Goal: Check status: Check status

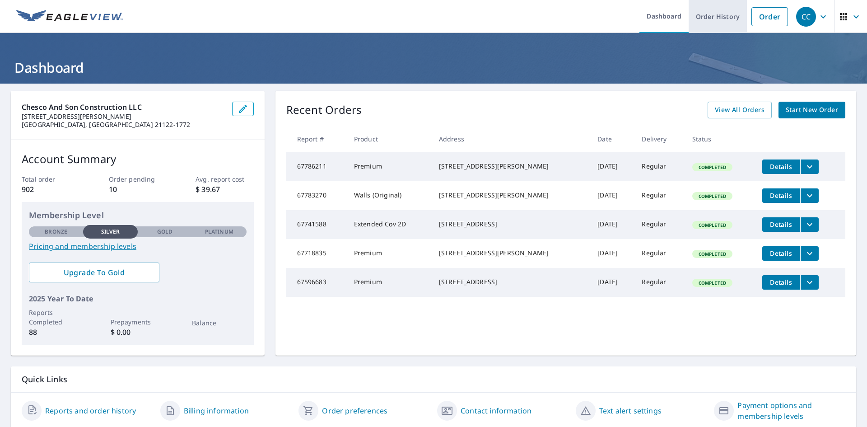
click at [701, 20] on link "Order History" at bounding box center [718, 16] width 58 height 33
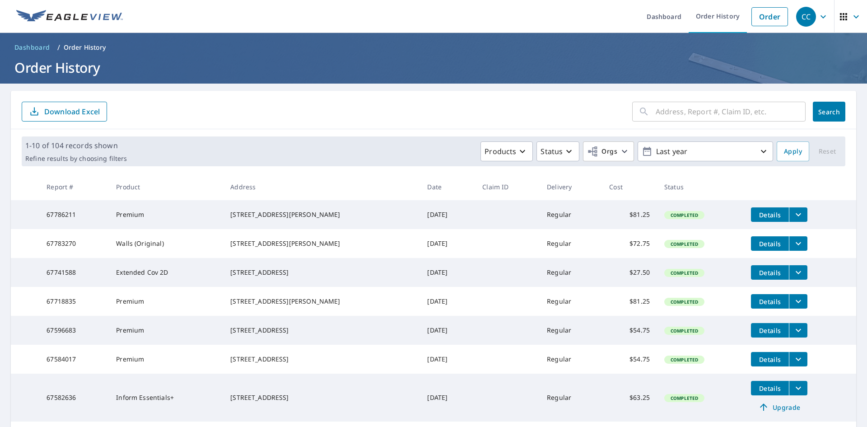
click at [656, 113] on input "text" at bounding box center [731, 111] width 150 height 25
type input "[STREET_ADDRESS]"
click button "Search" at bounding box center [829, 112] width 33 height 20
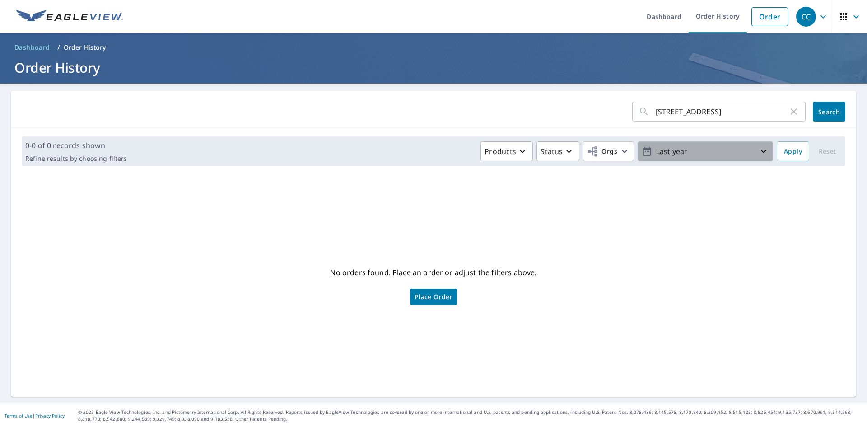
click at [758, 154] on icon "button" at bounding box center [763, 151] width 11 height 11
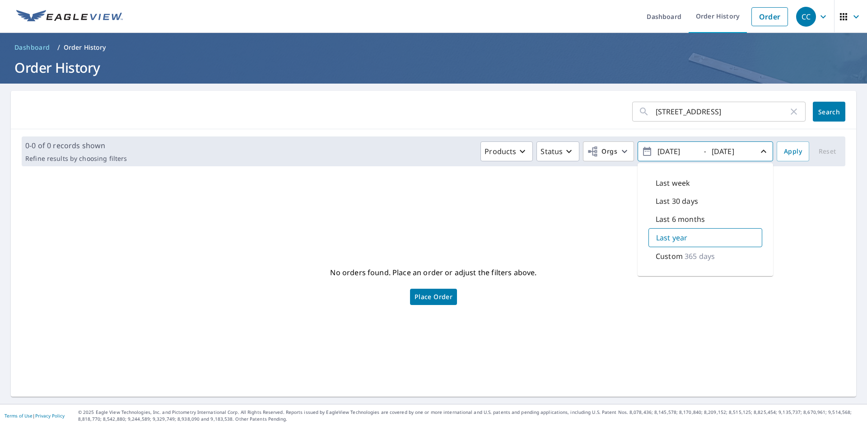
click at [792, 202] on div "No orders found. Place an order or adjust the filters above. Place Order" at bounding box center [433, 285] width 831 height 209
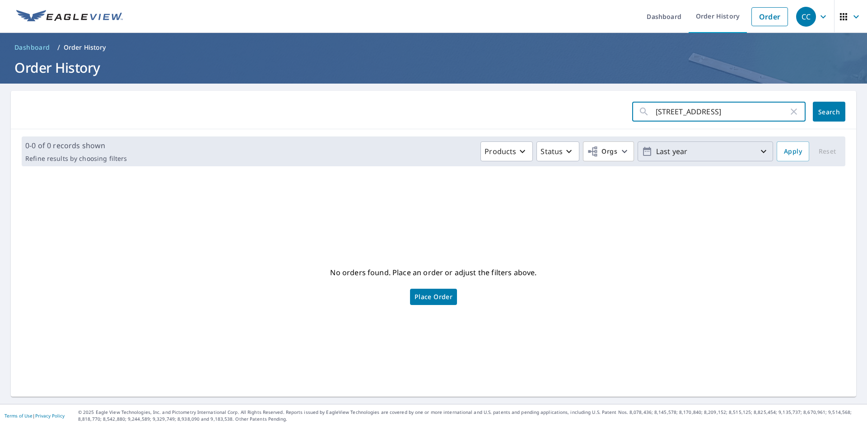
drag, startPoint x: 725, startPoint y: 113, endPoint x: 628, endPoint y: 111, distance: 96.7
click at [632, 111] on div "[STREET_ADDRESS] ​" at bounding box center [718, 112] width 173 height 20
drag, startPoint x: 647, startPoint y: 112, endPoint x: 587, endPoint y: 242, distance: 143.2
click at [587, 242] on div "No orders found. Place an order or adjust the filters above. Place Order" at bounding box center [433, 285] width 831 height 209
click at [648, 113] on div "​" at bounding box center [718, 112] width 173 height 20
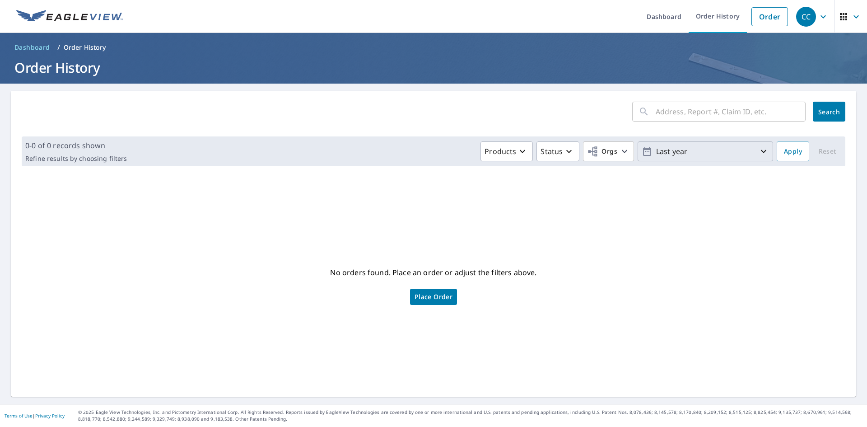
drag, startPoint x: 648, startPoint y: 113, endPoint x: 629, endPoint y: 228, distance: 117.3
click at [629, 228] on div "No orders found. Place an order or adjust the filters above. Place Order" at bounding box center [433, 285] width 831 height 209
click at [648, 116] on div "​" at bounding box center [718, 112] width 173 height 20
type input "[STREET_ADDRESS]"
click button "Search" at bounding box center [829, 112] width 33 height 20
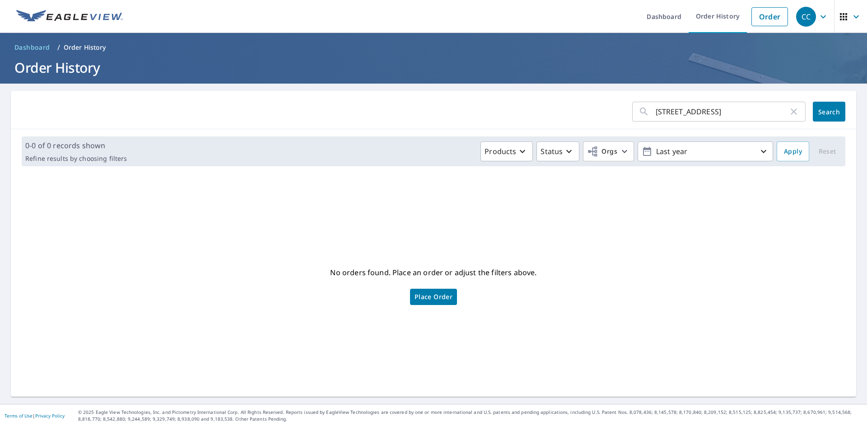
click at [741, 114] on input "[STREET_ADDRESS]" at bounding box center [722, 111] width 133 height 25
type input "3106"
click at [834, 109] on button "Search" at bounding box center [829, 112] width 33 height 20
click at [758, 152] on icon "button" at bounding box center [763, 151] width 11 height 11
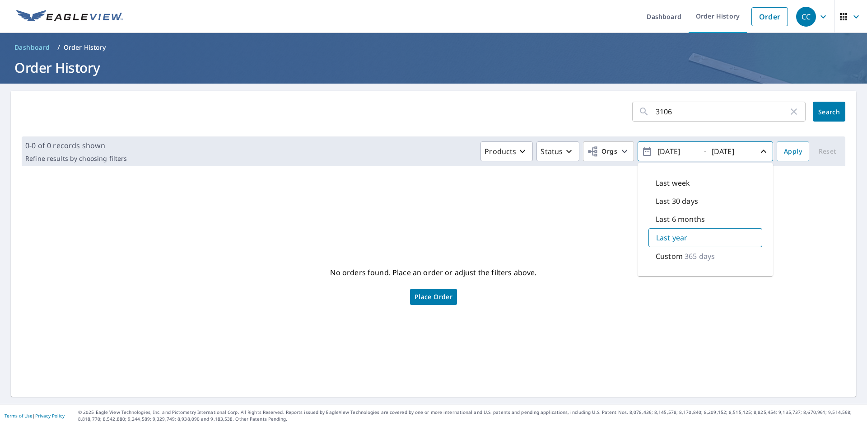
click at [804, 210] on div "No orders found. Place an order or adjust the filters above. Place Order" at bounding box center [433, 285] width 831 height 209
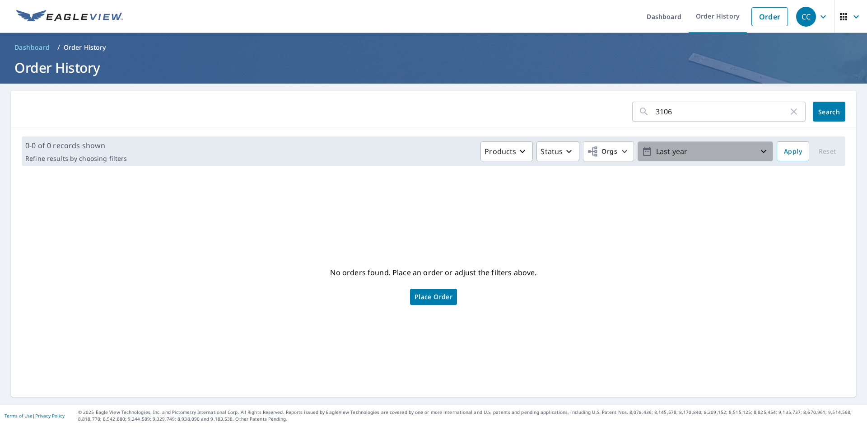
click at [758, 154] on icon "button" at bounding box center [763, 151] width 11 height 11
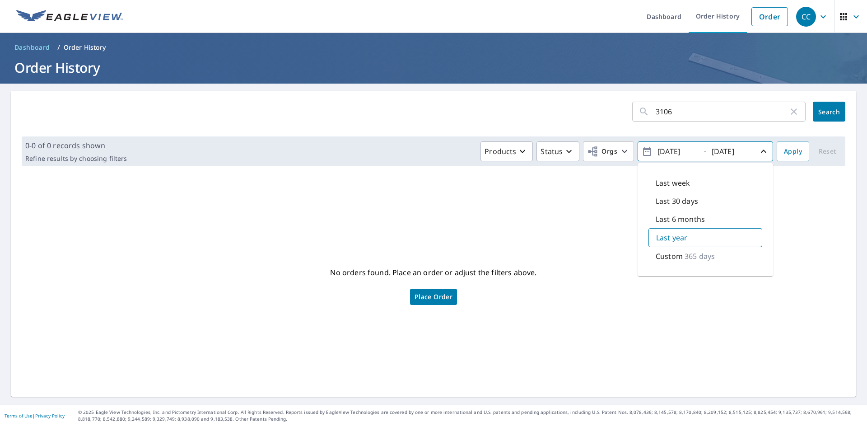
click at [796, 191] on div "No orders found. Place an order or adjust the filters above. Place Order" at bounding box center [433, 285] width 831 height 209
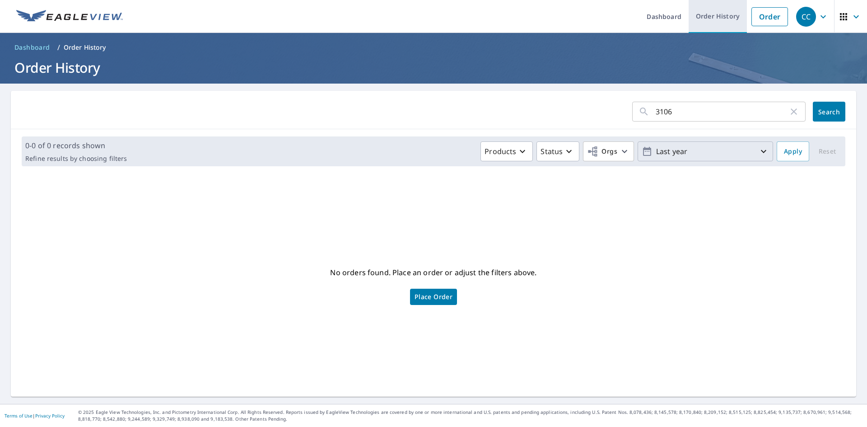
click at [715, 24] on link "Order History" at bounding box center [718, 16] width 58 height 33
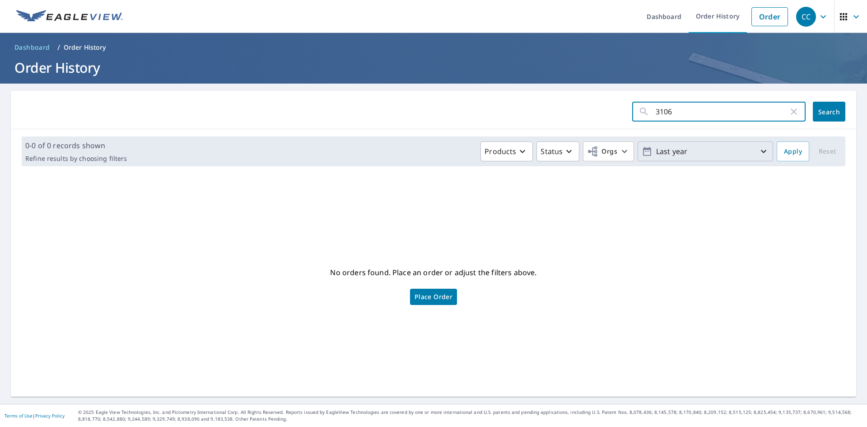
click at [675, 116] on input "3106" at bounding box center [722, 111] width 133 height 25
type input "3"
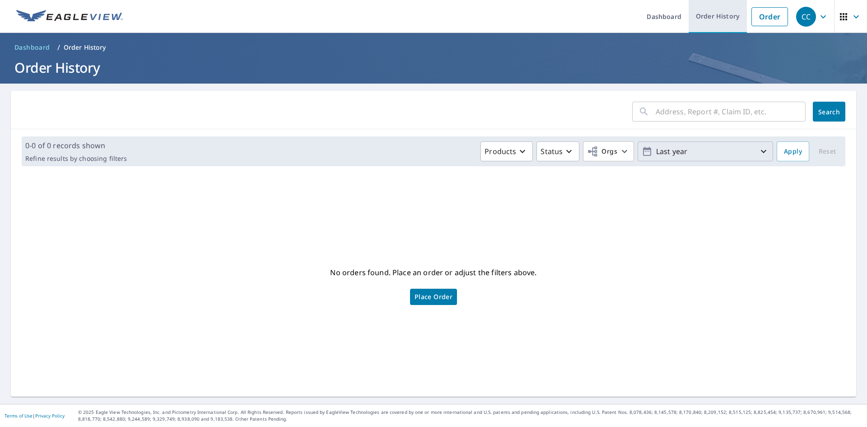
click at [701, 14] on link "Order History" at bounding box center [718, 16] width 58 height 33
click at [654, 13] on link "Dashboard" at bounding box center [663, 16] width 49 height 33
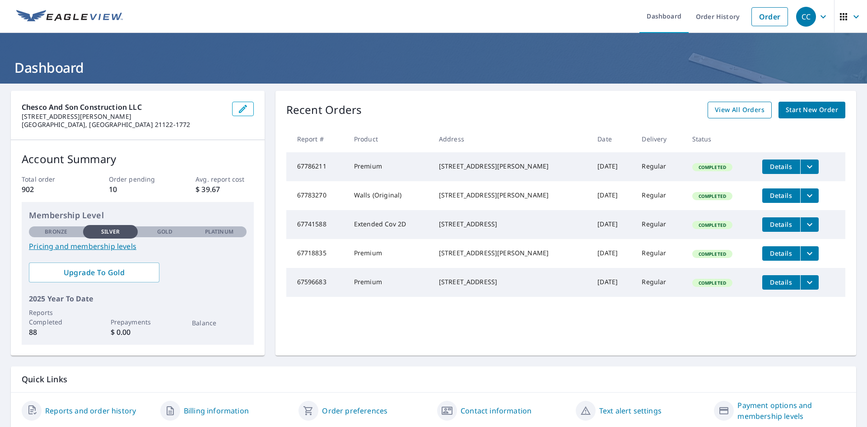
click at [735, 114] on span "View All Orders" at bounding box center [740, 109] width 50 height 11
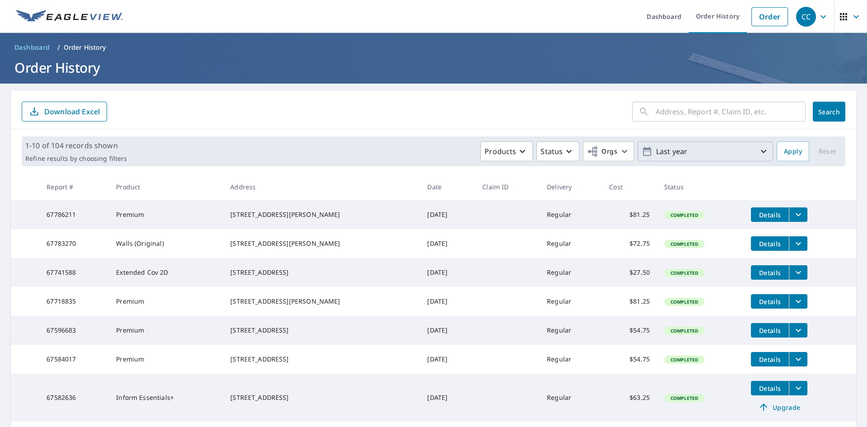
click at [759, 152] on icon "button" at bounding box center [763, 151] width 11 height 11
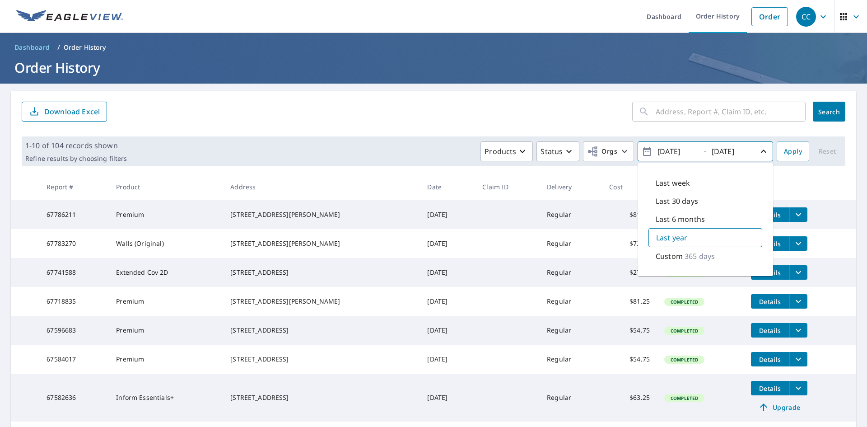
click at [690, 258] on p "365 days" at bounding box center [700, 256] width 30 height 11
click at [690, 258] on p "365 days" at bounding box center [700, 255] width 30 height 11
click at [660, 113] on input "text" at bounding box center [731, 111] width 150 height 25
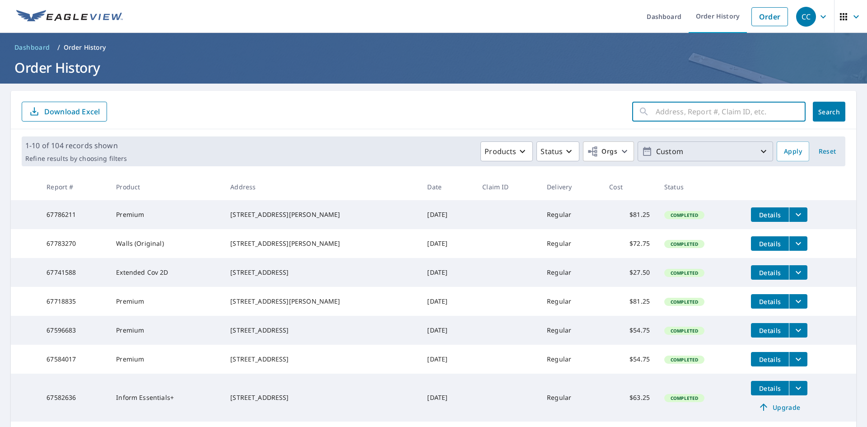
click at [792, 177] on th at bounding box center [800, 186] width 112 height 27
drag, startPoint x: 816, startPoint y: 151, endPoint x: 821, endPoint y: 151, distance: 5.4
click at [821, 151] on span "Reset" at bounding box center [827, 151] width 22 height 11
click at [642, 153] on icon "button" at bounding box center [647, 151] width 11 height 11
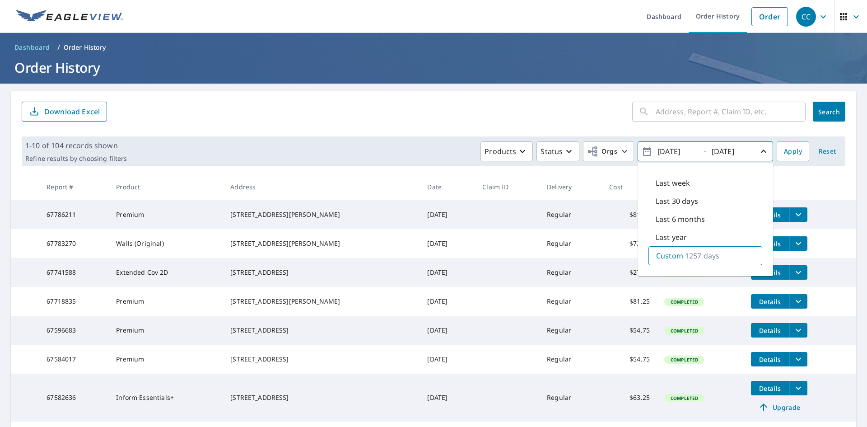
type input "[DATE]"
click at [746, 154] on div "[DATE]" at bounding box center [732, 152] width 45 height 16
type input "[DATE]"
click at [784, 156] on span "Apply" at bounding box center [793, 151] width 18 height 11
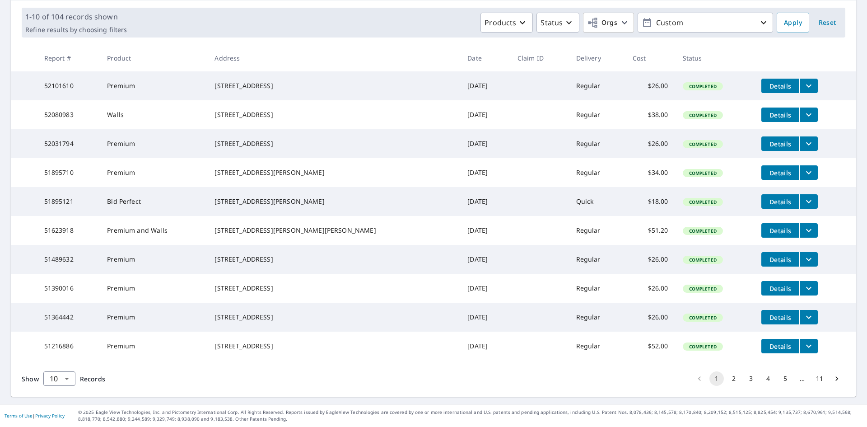
scroll to position [165, 0]
click at [778, 380] on button "5" at bounding box center [785, 378] width 14 height 14
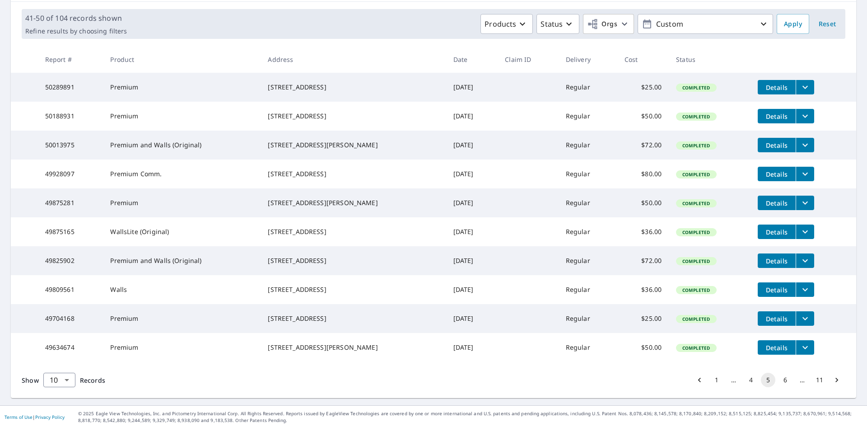
scroll to position [135, 0]
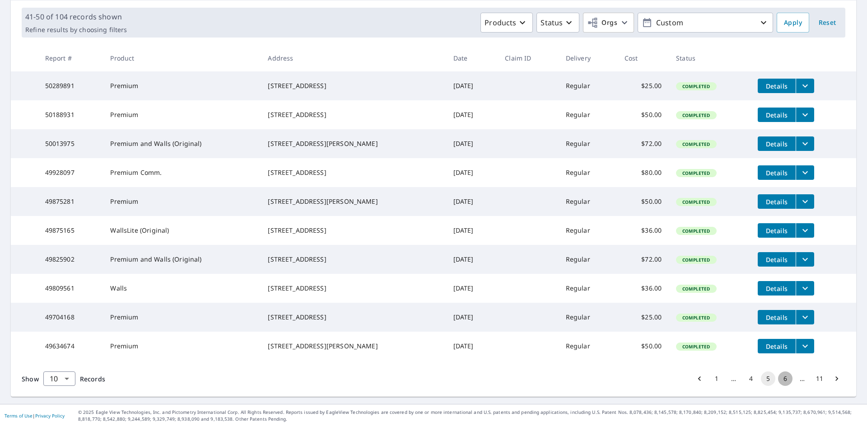
click at [778, 386] on button "6" at bounding box center [785, 378] width 14 height 14
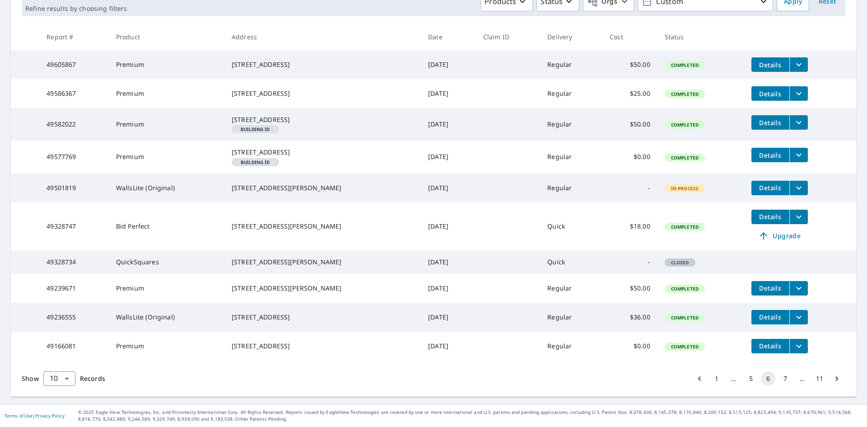
scroll to position [199, 0]
click at [778, 381] on button "7" at bounding box center [785, 378] width 14 height 14
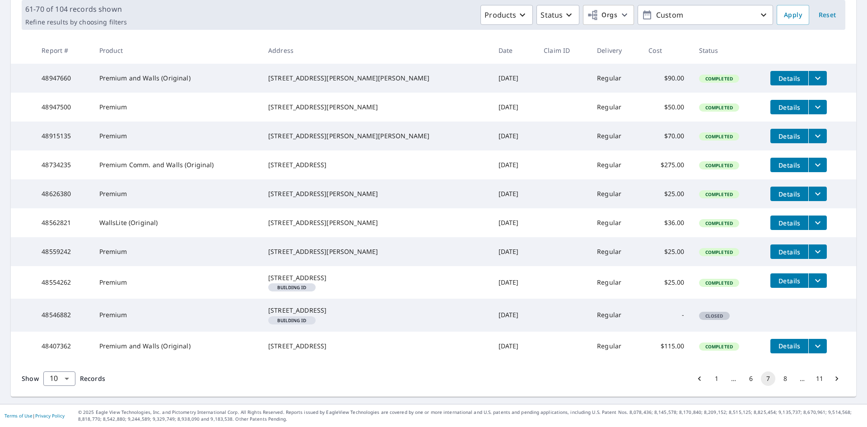
scroll to position [183, 0]
click at [778, 381] on button "8" at bounding box center [785, 378] width 14 height 14
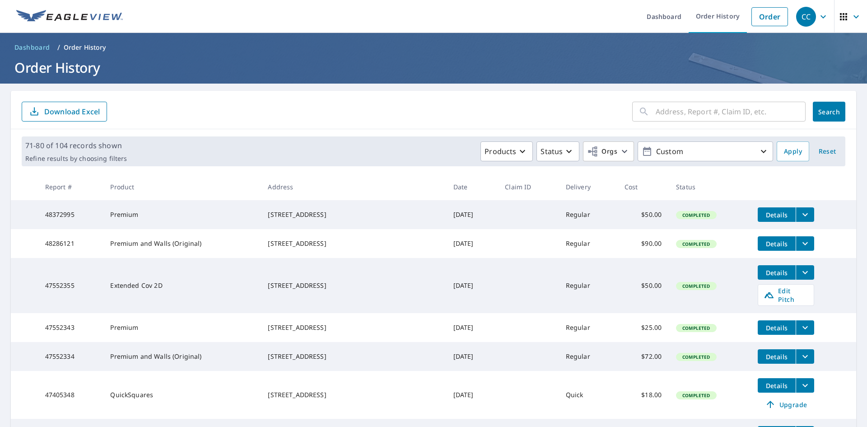
click at [656, 111] on input "text" at bounding box center [731, 111] width 150 height 25
type input "[STREET_ADDRESS]"
click at [823, 109] on span "Search" at bounding box center [829, 111] width 18 height 9
